Goal: Task Accomplishment & Management: Use online tool/utility

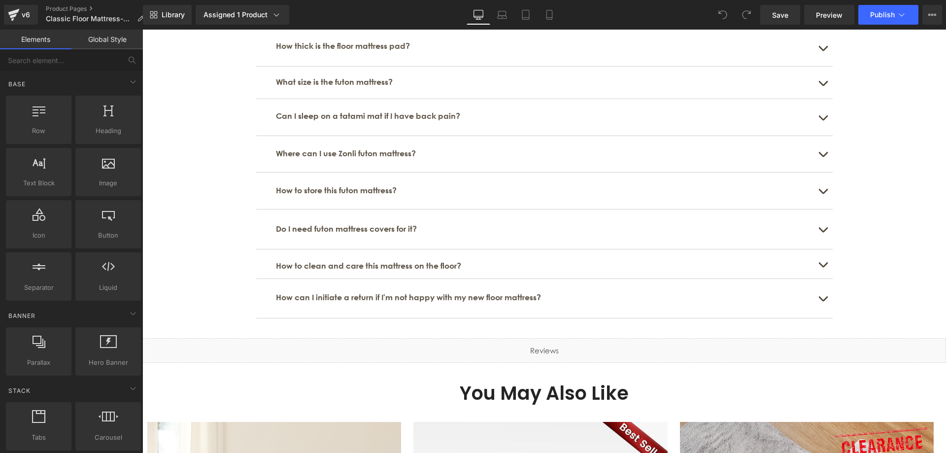
scroll to position [3154, 0]
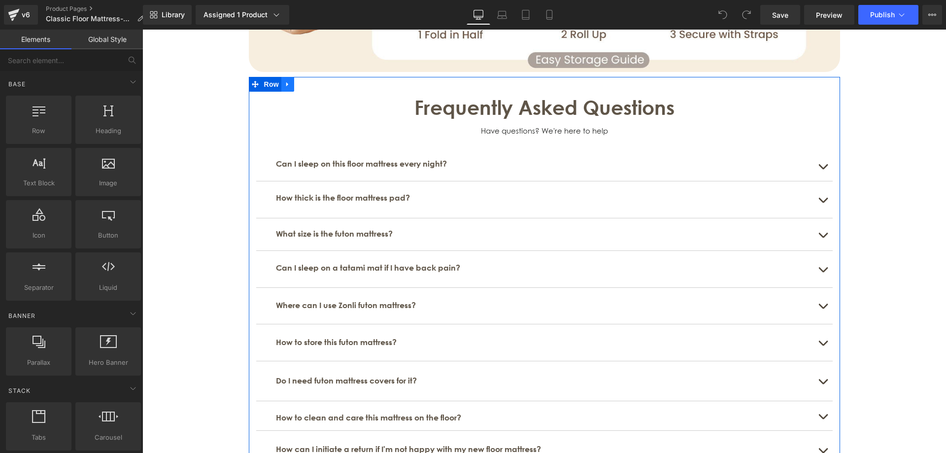
click at [286, 85] on icon at bounding box center [287, 83] width 7 height 7
click at [284, 85] on icon at bounding box center [287, 83] width 7 height 7
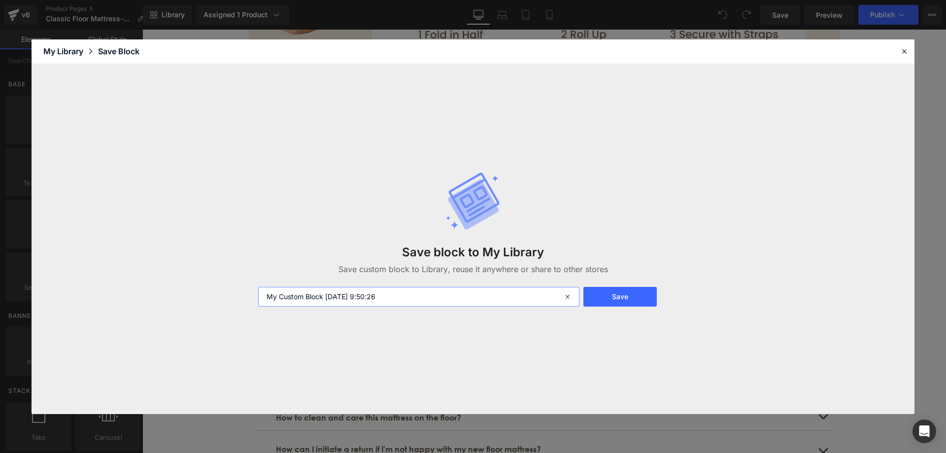
click at [336, 298] on input "My Custom Block [DATE] 9:50:26" at bounding box center [418, 297] width 321 height 20
drag, startPoint x: 323, startPoint y: 298, endPoint x: 260, endPoint y: 296, distance: 63.1
click at [260, 296] on input "My Custom Block [DATE] 9:50:26" at bounding box center [418, 297] width 321 height 20
type input "榻榻米FAQ -PC [DATE] 9:50:26"
click at [620, 295] on button "Save" at bounding box center [620, 297] width 73 height 20
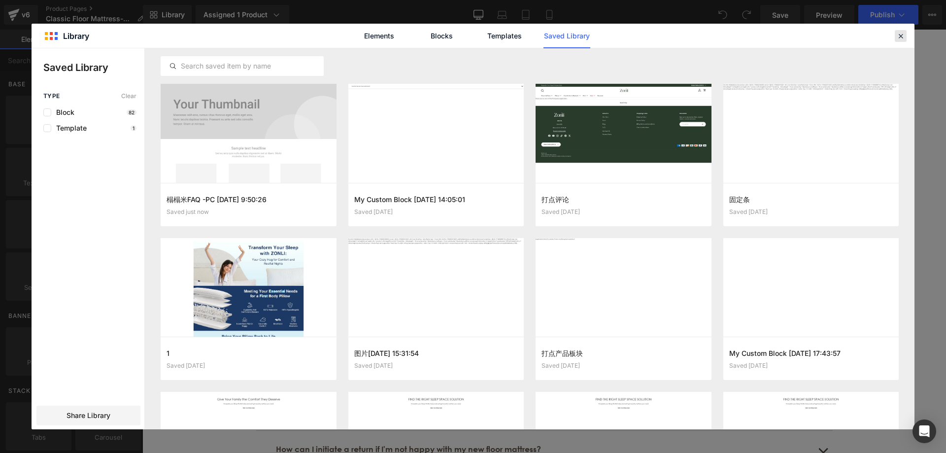
click at [902, 39] on icon at bounding box center [901, 36] width 9 height 9
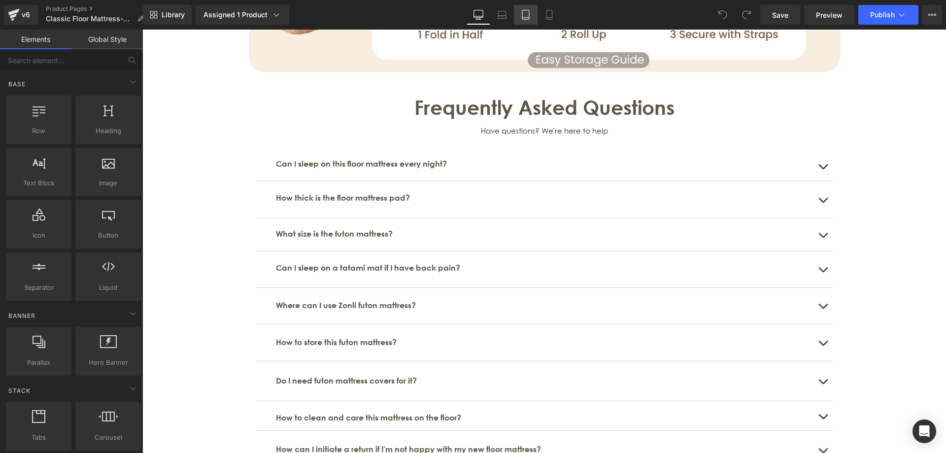
click at [524, 13] on icon at bounding box center [526, 15] width 10 height 10
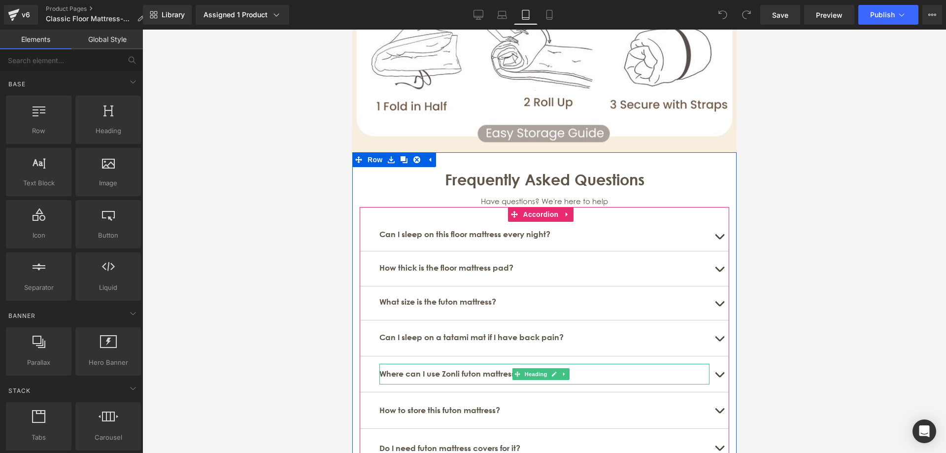
scroll to position [3246, 0]
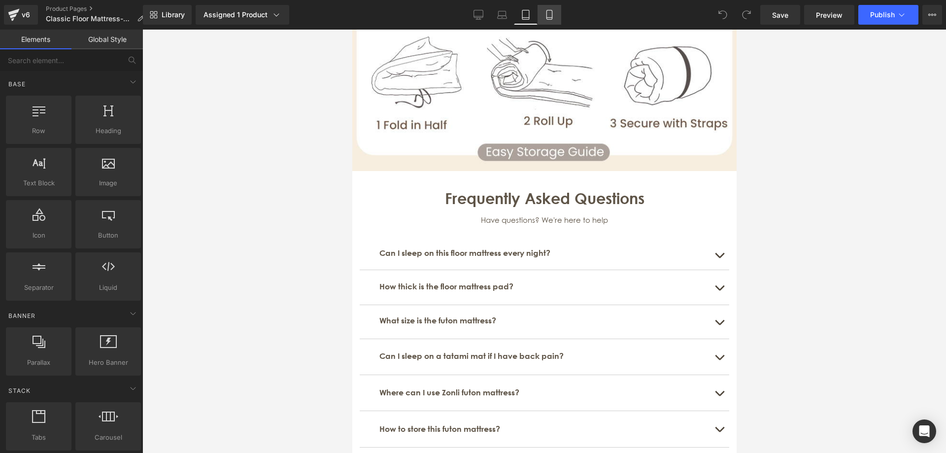
click at [551, 14] on icon at bounding box center [550, 15] width 10 height 10
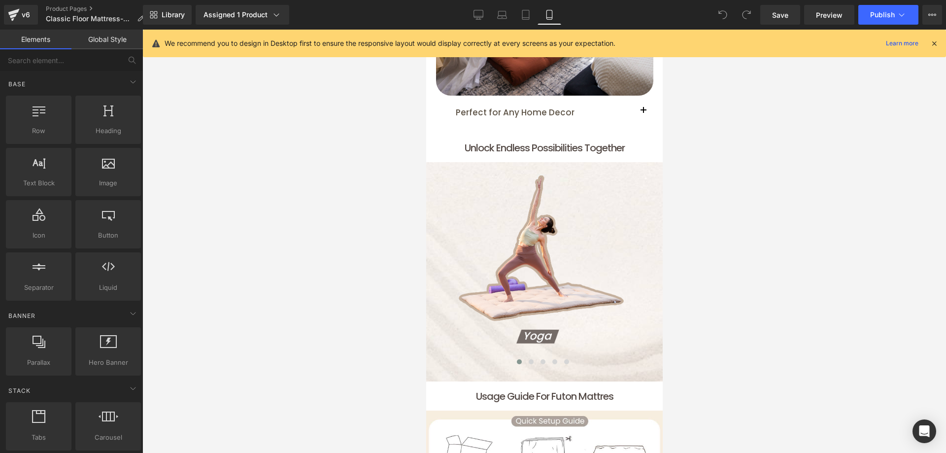
scroll to position [2026, 0]
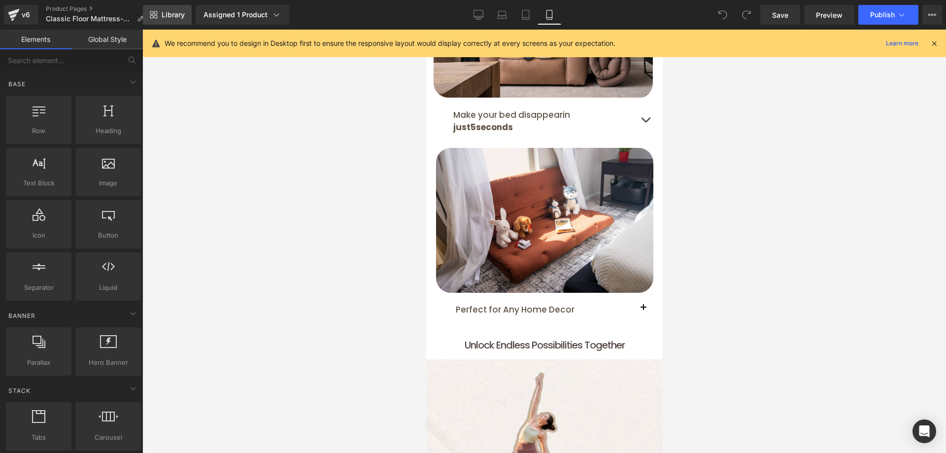
click at [173, 15] on span "Library" at bounding box center [173, 14] width 23 height 9
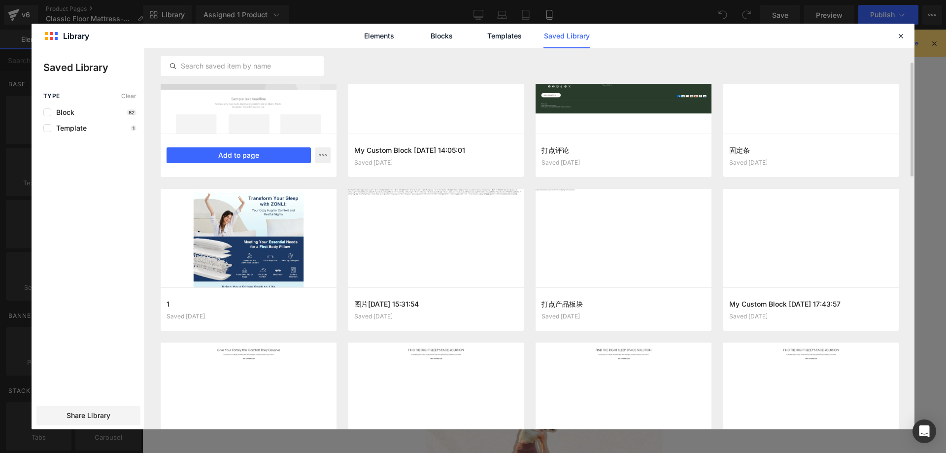
scroll to position [0, 0]
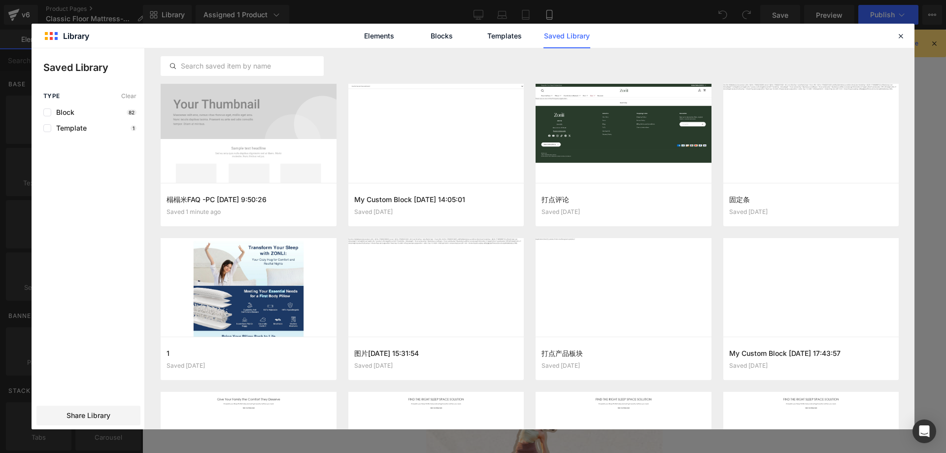
click at [643, 39] on div "Elements Blocks Templates Saved Library" at bounding box center [473, 36] width 883 height 24
click at [900, 36] on icon at bounding box center [901, 36] width 9 height 9
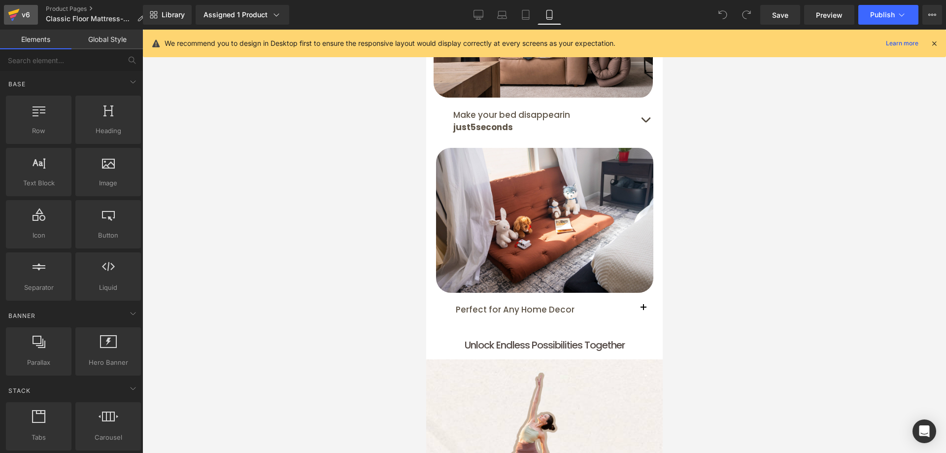
click at [14, 13] on icon at bounding box center [13, 12] width 11 height 6
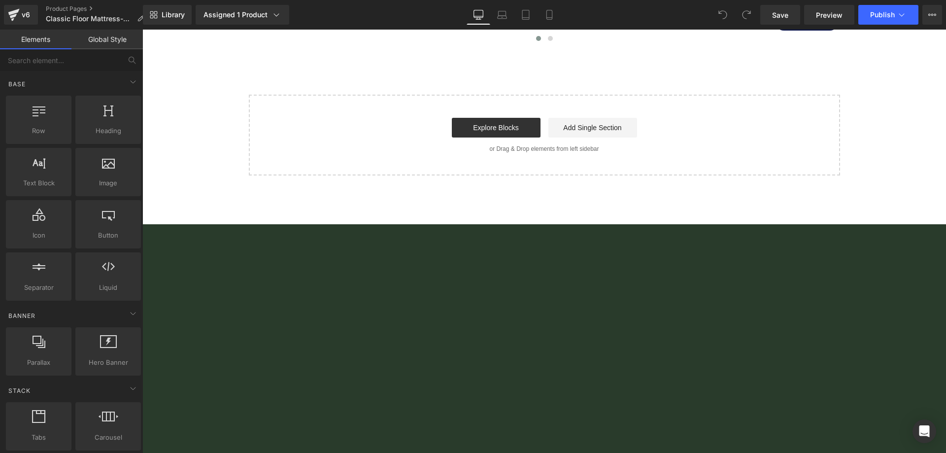
scroll to position [4091, 0]
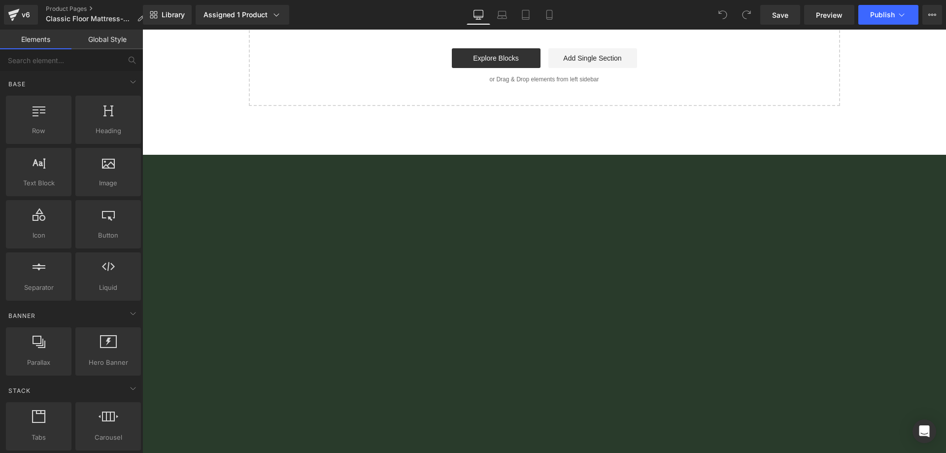
click at [717, 320] on div "Join Us Rewards Become an Affiliate Brand Ambassador Facebook YouTube Instagram…" at bounding box center [544, 265] width 772 height 150
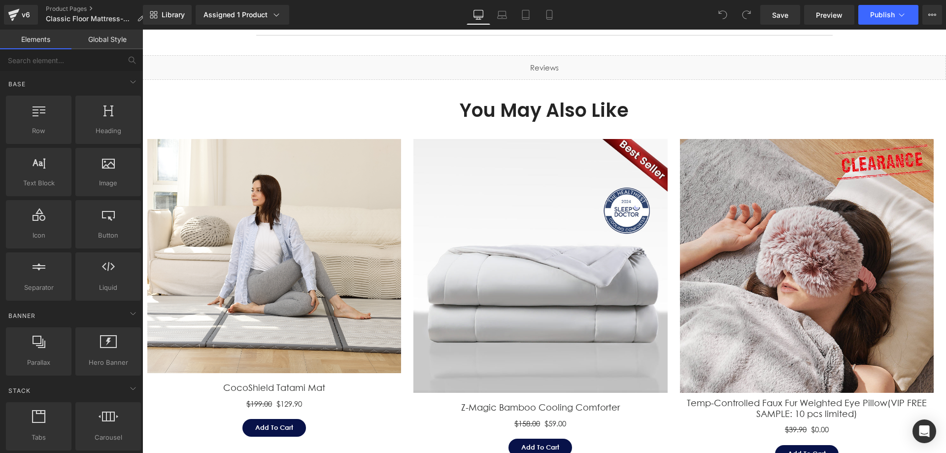
scroll to position [3598, 0]
